Goal: Navigation & Orientation: Go to known website

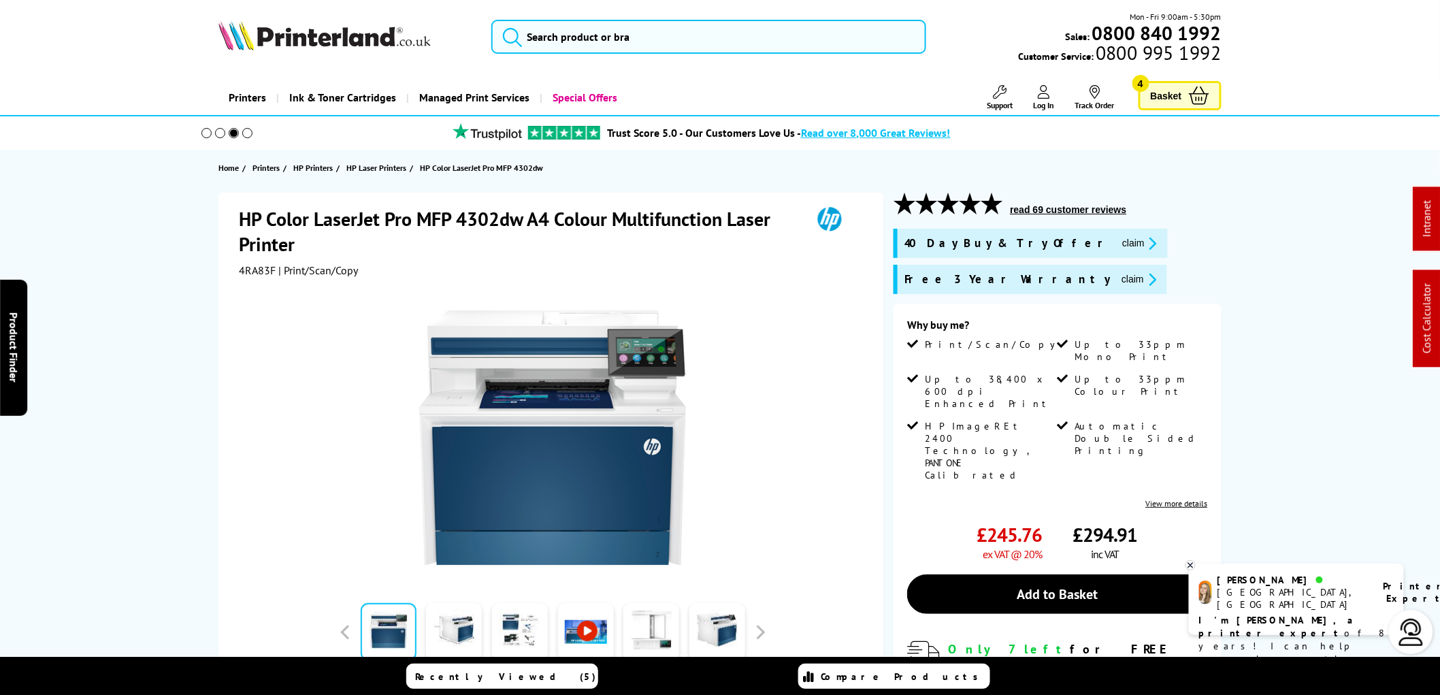
click at [293, 39] on img at bounding box center [324, 35] width 212 height 30
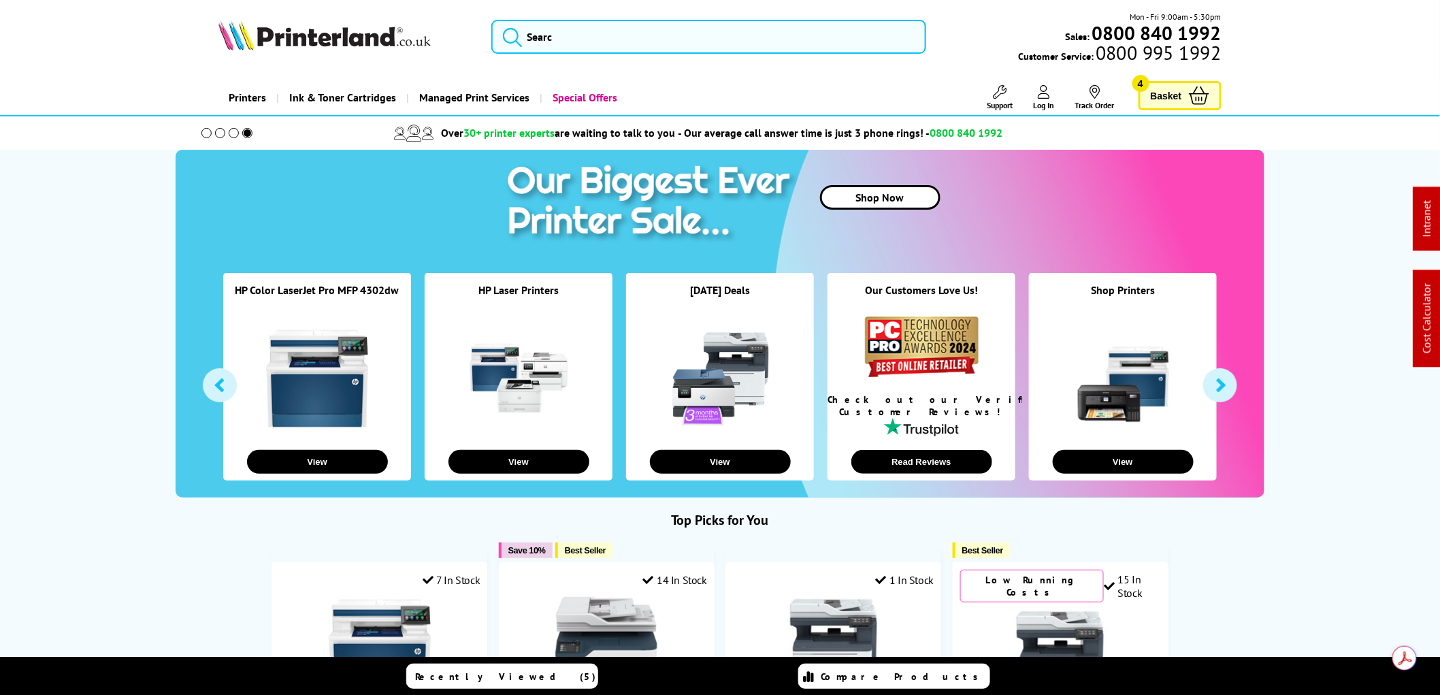
click at [296, 37] on img at bounding box center [324, 35] width 212 height 30
